Goal: Transaction & Acquisition: Purchase product/service

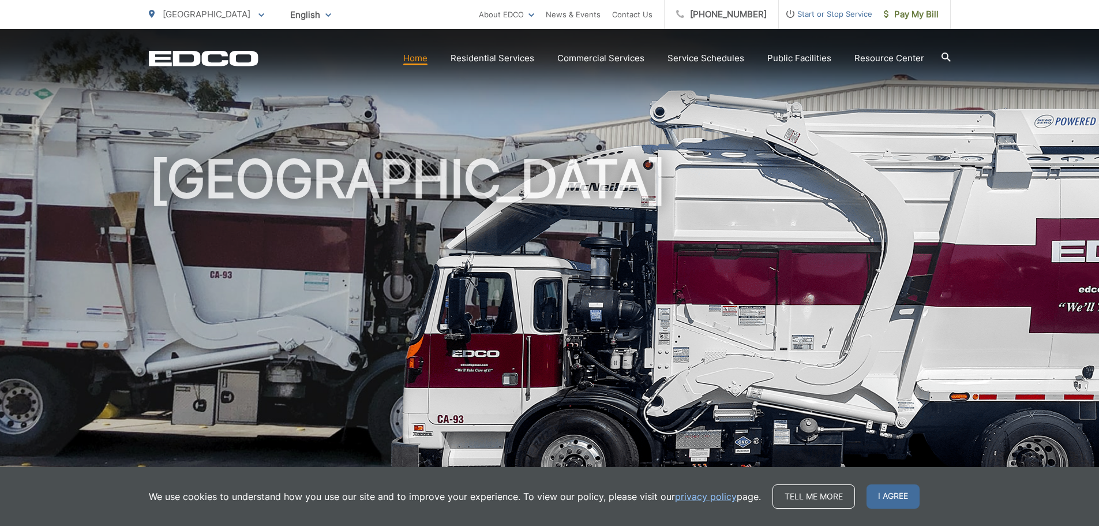
click at [55, 316] on picture at bounding box center [549, 314] width 1099 height 450
click at [910, 18] on span "Pay My Bill" at bounding box center [911, 15] width 55 height 14
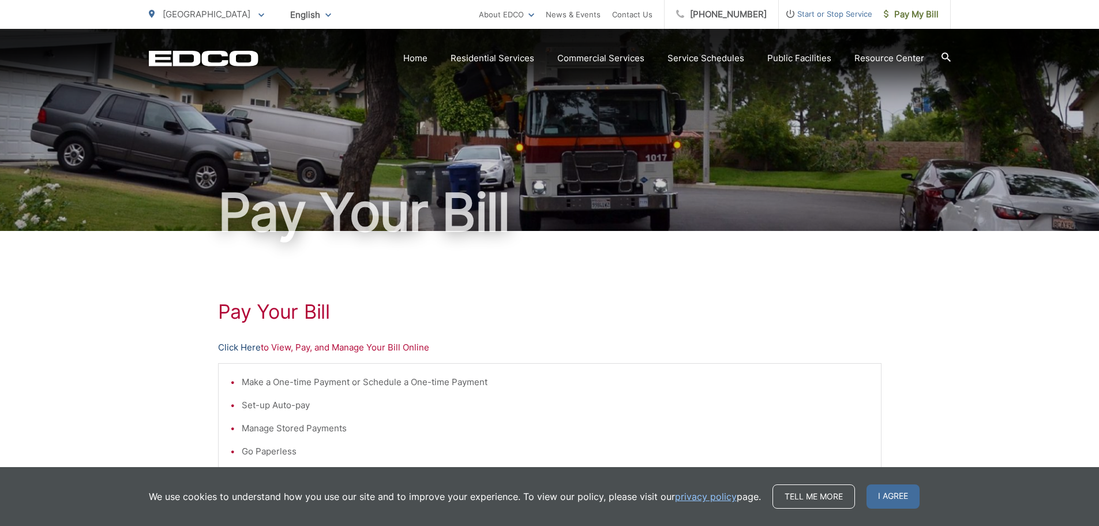
click at [246, 349] on link "Click Here" at bounding box center [239, 348] width 43 height 14
click at [60, 321] on div "Pay Your [PERSON_NAME] Here to View, Pay, and Manage Your Bill Online Make a On…" at bounding box center [549, 490] width 1099 height 518
